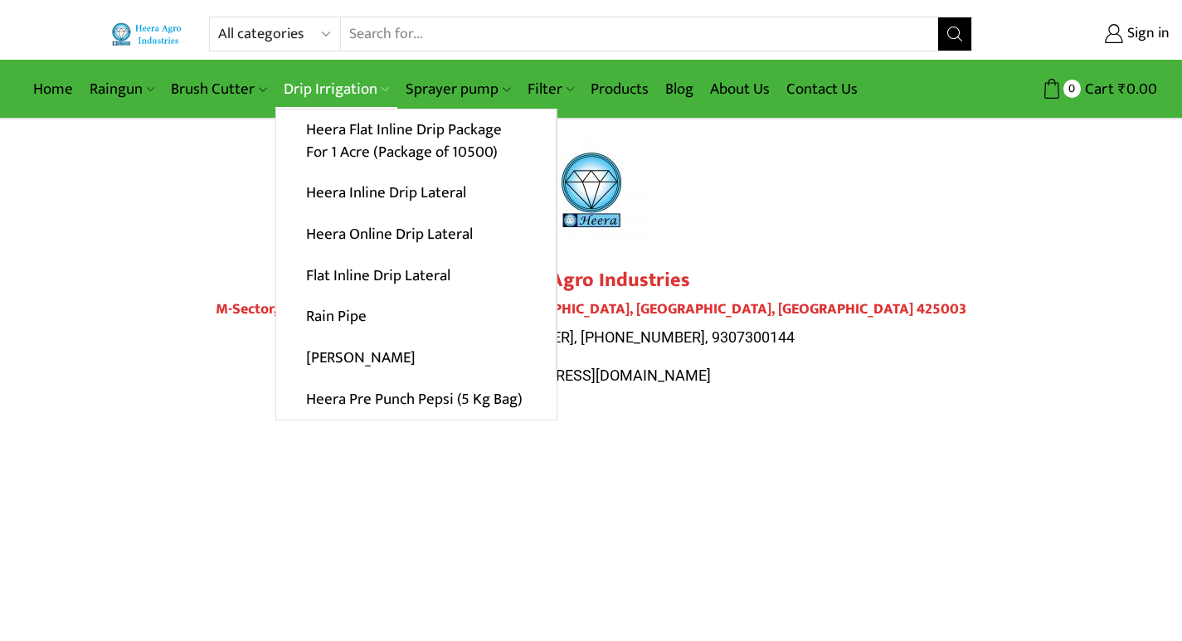
click at [335, 83] on link "Drip Irrigation" at bounding box center [336, 89] width 122 height 39
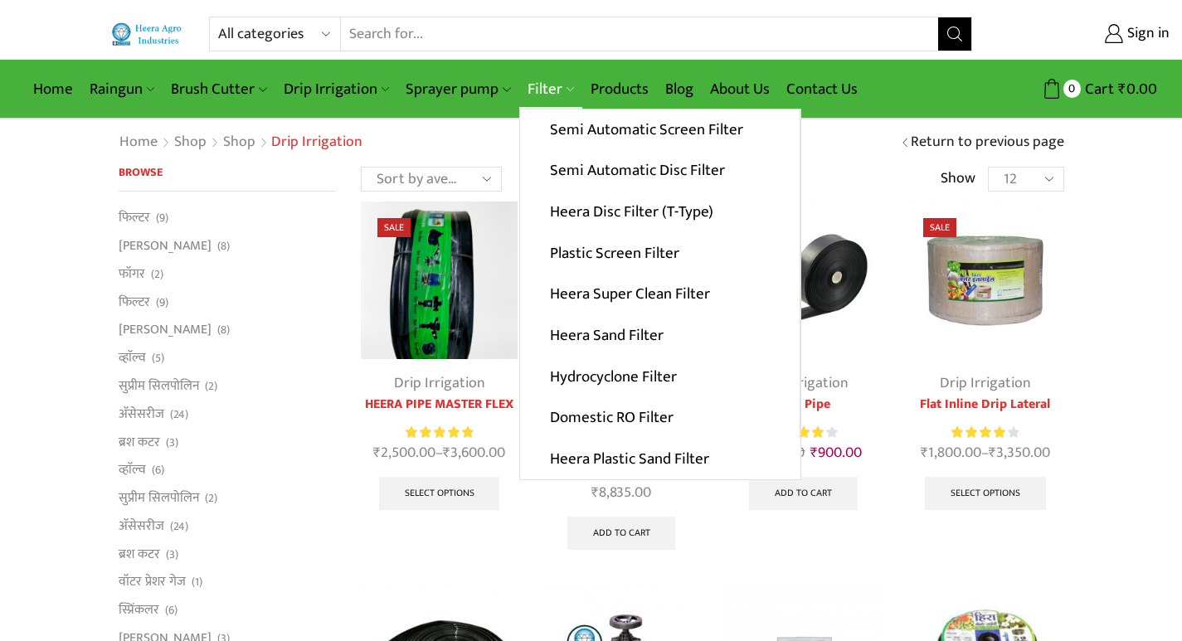
click at [544, 80] on link "Filter" at bounding box center [550, 89] width 63 height 39
